Goal: Information Seeking & Learning: Learn about a topic

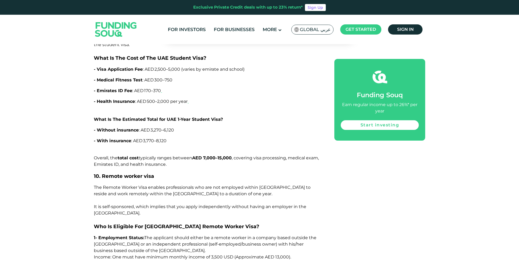
scroll to position [4604, 0]
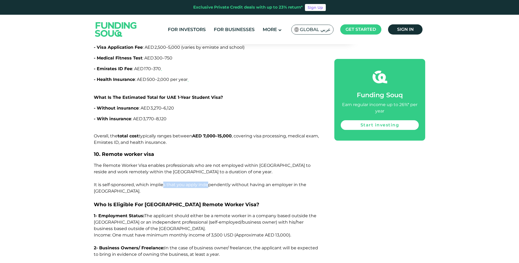
drag, startPoint x: 227, startPoint y: 106, endPoint x: 163, endPoint y: 108, distance: 64.2
click at [163, 163] on span "The Remote Worker Visa enables professionals who are not employed within [GEOGR…" at bounding box center [202, 178] width 217 height 31
click at [158, 163] on span "The Remote Worker Visa enables professionals who are not employed within [GEOGR…" at bounding box center [202, 178] width 217 height 31
drag, startPoint x: 197, startPoint y: 109, endPoint x: 206, endPoint y: 108, distance: 8.8
click at [206, 163] on span "The Remote Worker Visa enables professionals who are not employed within [GEOGR…" at bounding box center [202, 178] width 217 height 31
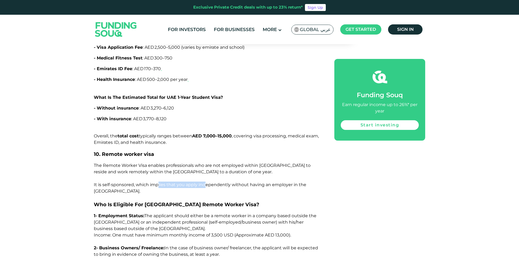
drag, startPoint x: 206, startPoint y: 108, endPoint x: 217, endPoint y: 108, distance: 10.2
click at [207, 163] on span "The Remote Worker Visa enables professionals who are not employed within [GEOGR…" at bounding box center [202, 178] width 217 height 31
click at [244, 163] on span "The Remote Worker Visa enables professionals who are not employed within [GEOGR…" at bounding box center [202, 178] width 217 height 31
drag, startPoint x: 265, startPoint y: 107, endPoint x: 279, endPoint y: 108, distance: 14.5
click at [295, 163] on span "The Remote Worker Visa enables professionals who are not employed within [GEOGR…" at bounding box center [202, 178] width 217 height 31
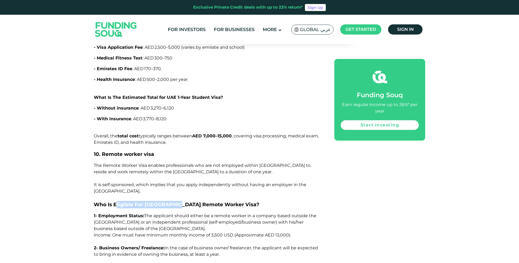
drag, startPoint x: 115, startPoint y: 121, endPoint x: 181, endPoint y: 122, distance: 66.1
click at [182, 201] on span "Who Is Eligible For [GEOGRAPHIC_DATA] Remote Worker Visa?" at bounding box center [177, 204] width 166 height 6
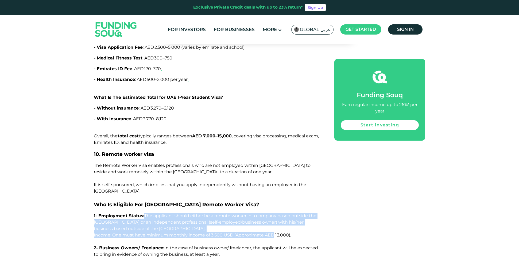
drag, startPoint x: 146, startPoint y: 131, endPoint x: 278, endPoint y: 151, distance: 133.3
click at [278, 232] on span "Income: One must have minimum monthly income of 3,500 USD (Approximate AED 13,0…" at bounding box center [192, 234] width 197 height 5
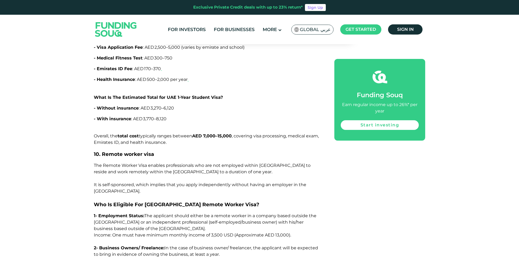
drag, startPoint x: 167, startPoint y: 164, endPoint x: 227, endPoint y: 170, distance: 59.9
click at [227, 244] on p "2- Business Owners/ Freelance: In the case of business owner/ freelancer, the a…" at bounding box center [208, 250] width 229 height 13
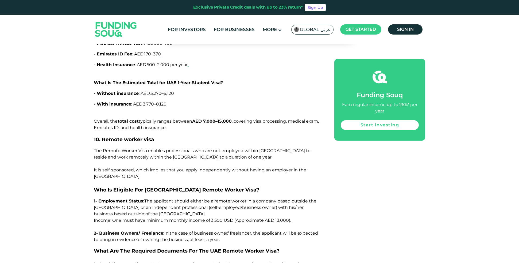
scroll to position [4631, 0]
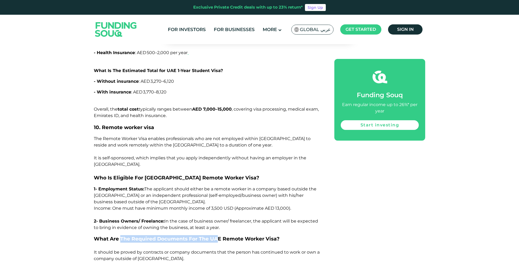
drag, startPoint x: 120, startPoint y: 155, endPoint x: 219, endPoint y: 155, distance: 99.0
click at [219, 235] on span "What Are The Required Documents For The UAE Remote Worker Visa?" at bounding box center [187, 238] width 186 height 6
click at [232, 235] on span "What Are The Required Documents For The UAE Remote Worker Visa?" at bounding box center [187, 238] width 186 height 6
click at [196, 235] on span "What Are The Required Documents For The UAE Remote Worker Visa?" at bounding box center [187, 238] width 186 height 6
drag, startPoint x: 265, startPoint y: 156, endPoint x: 282, endPoint y: 156, distance: 17.1
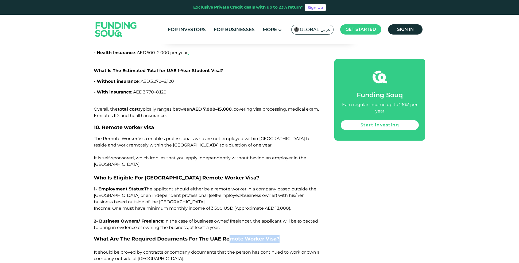
click at [282, 235] on h4 "What Are The Required Documents For The UAE Remote Worker Visa?" at bounding box center [208, 238] width 229 height 7
drag, startPoint x: 105, startPoint y: 169, endPoint x: 164, endPoint y: 168, distance: 58.8
click at [164, 249] on span "It should be proved by contracts or company documents that the person has conti…" at bounding box center [207, 255] width 226 height 12
click at [153, 249] on span "It should be proved by contracts or company documents that the person has conti…" at bounding box center [207, 255] width 226 height 12
drag, startPoint x: 144, startPoint y: 168, endPoint x: 214, endPoint y: 167, distance: 70.6
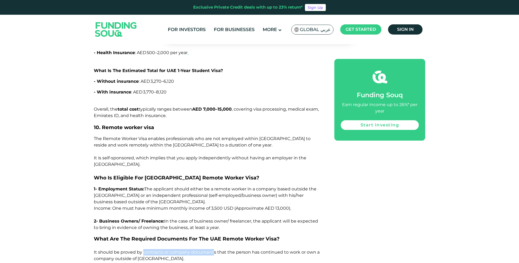
click at [214, 249] on span "It should be proved by contracts or company documents that the person has conti…" at bounding box center [207, 255] width 226 height 12
drag, startPoint x: 230, startPoint y: 168, endPoint x: 307, endPoint y: 168, distance: 77.3
click at [307, 249] on span "It should be proved by contracts or company documents that the person has conti…" at bounding box center [207, 255] width 226 height 12
drag, startPoint x: 137, startPoint y: 184, endPoint x: 299, endPoint y: 184, distance: 162.1
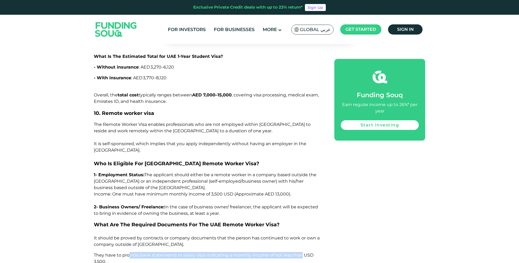
scroll to position [4658, 0]
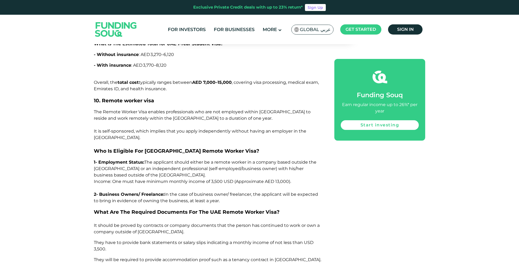
drag, startPoint x: 116, startPoint y: 188, endPoint x: 274, endPoint y: 188, distance: 157.8
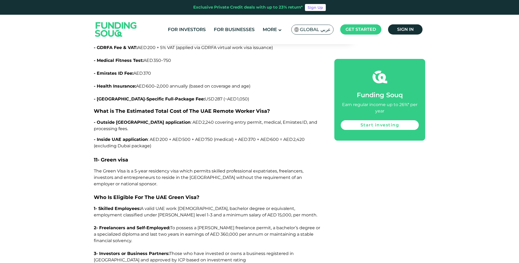
scroll to position [4979, 0]
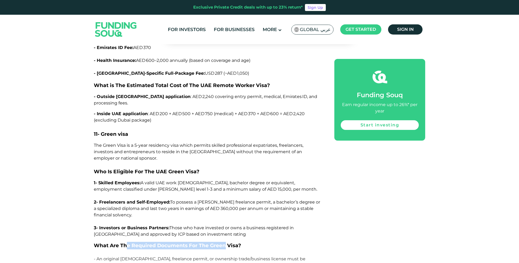
drag, startPoint x: 208, startPoint y: 155, endPoint x: 226, endPoint y: 155, distance: 18.5
click at [226, 242] on span "What Are The Required Documents For The Green Visa?" at bounding box center [167, 245] width 147 height 6
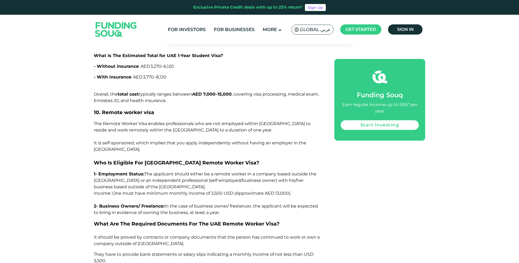
scroll to position [4623, 0]
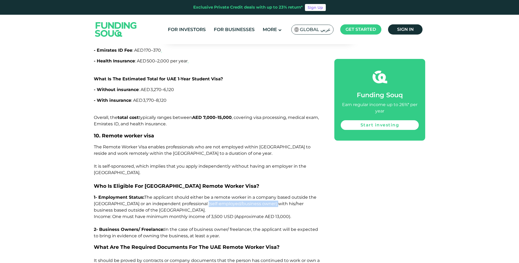
drag, startPoint x: 204, startPoint y: 120, endPoint x: 271, endPoint y: 121, distance: 67.1
click at [271, 194] on span "1- Employment Status: The applicant should either be a remote worker in a compa…" at bounding box center [205, 203] width 223 height 18
click at [285, 194] on span "1- Employment Status: The applicant should either be a remote worker in a compa…" at bounding box center [205, 203] width 223 height 18
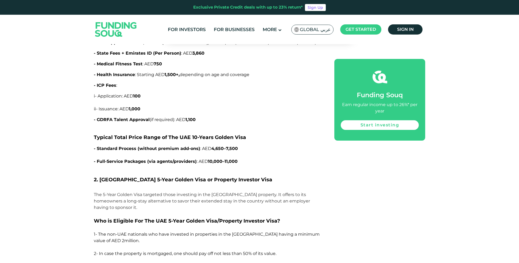
scroll to position [1333, 0]
